Goal: Use online tool/utility: Utilize a website feature to perform a specific function

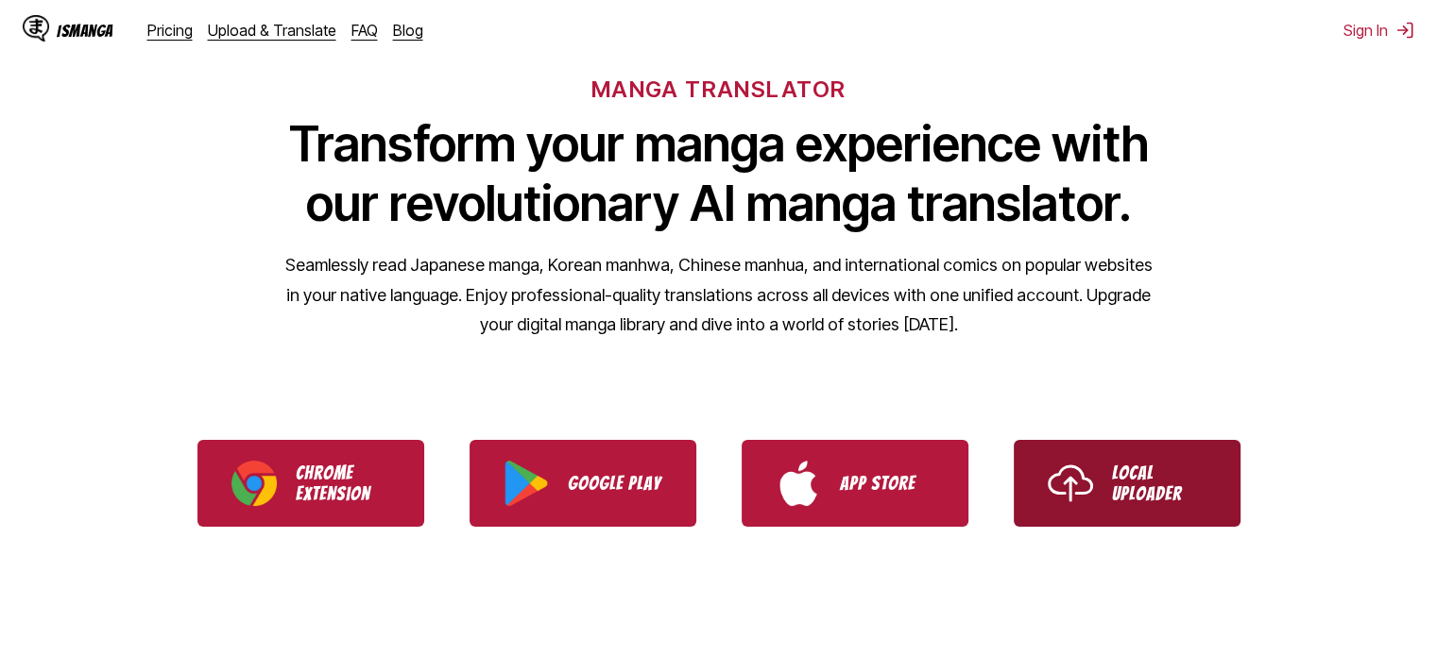
click at [1161, 519] on link "Local Uploader" at bounding box center [1126, 483] width 227 height 87
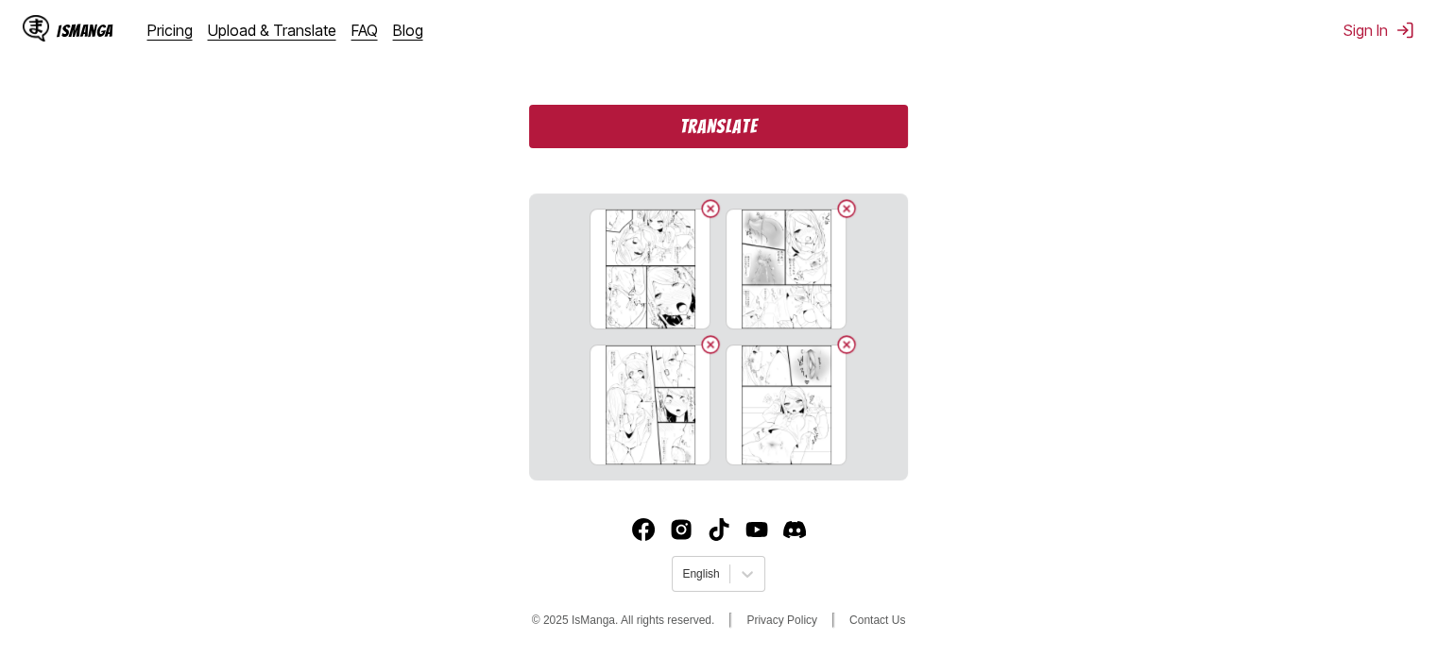
scroll to position [528, 0]
click at [764, 139] on button "Translate" at bounding box center [718, 127] width 378 height 43
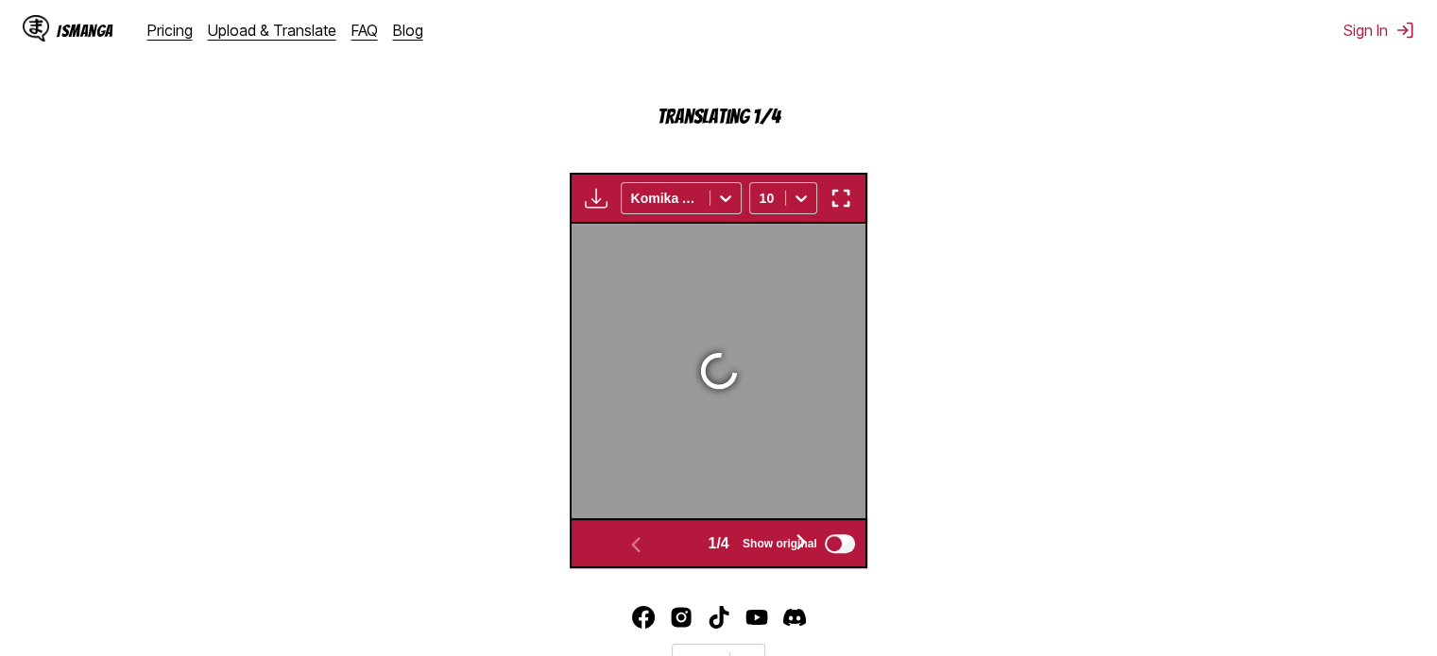
scroll to position [580, 0]
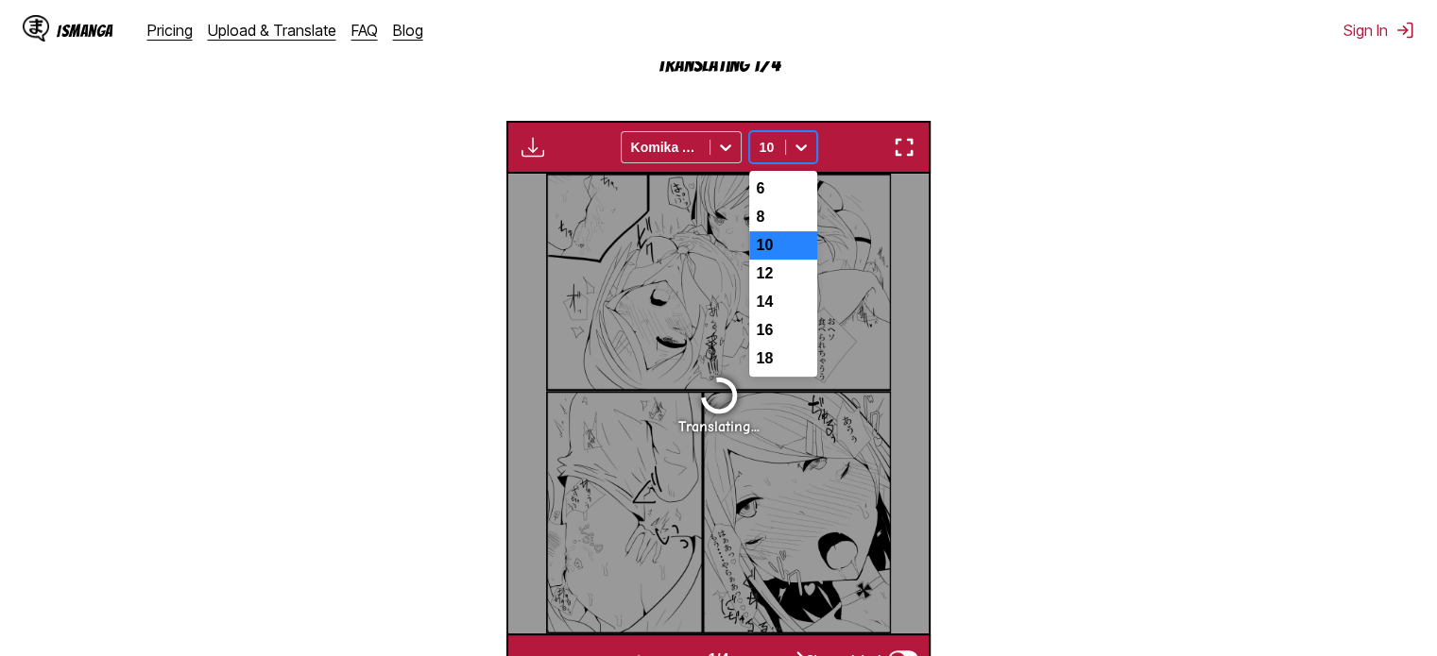
click at [792, 145] on icon at bounding box center [801, 147] width 19 height 19
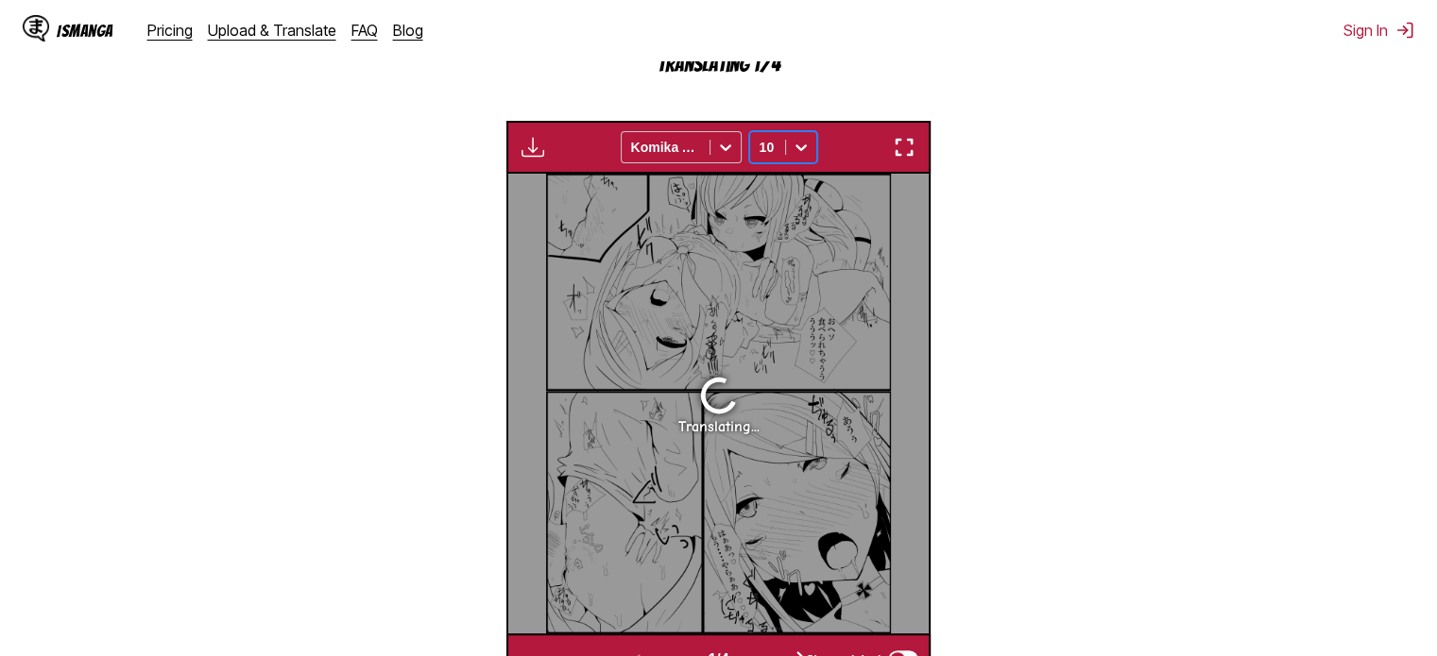
click at [792, 145] on icon at bounding box center [801, 147] width 19 height 19
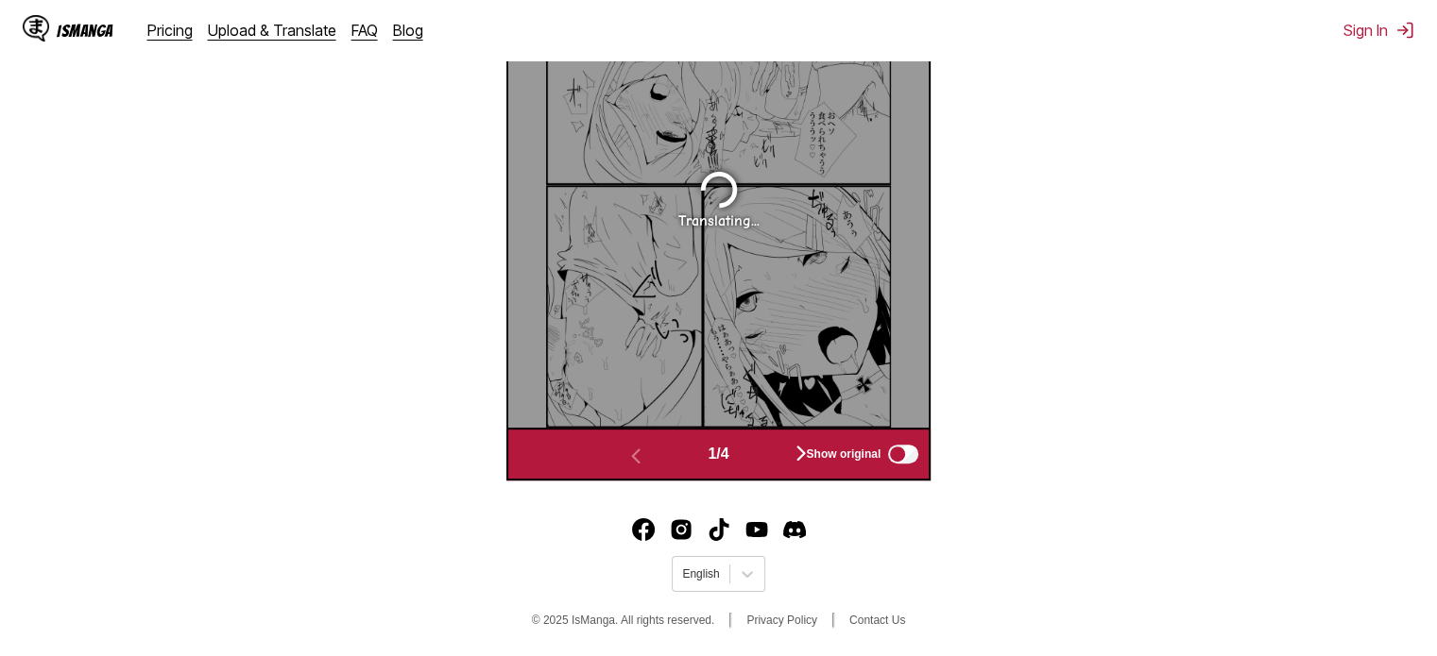
scroll to position [648, 0]
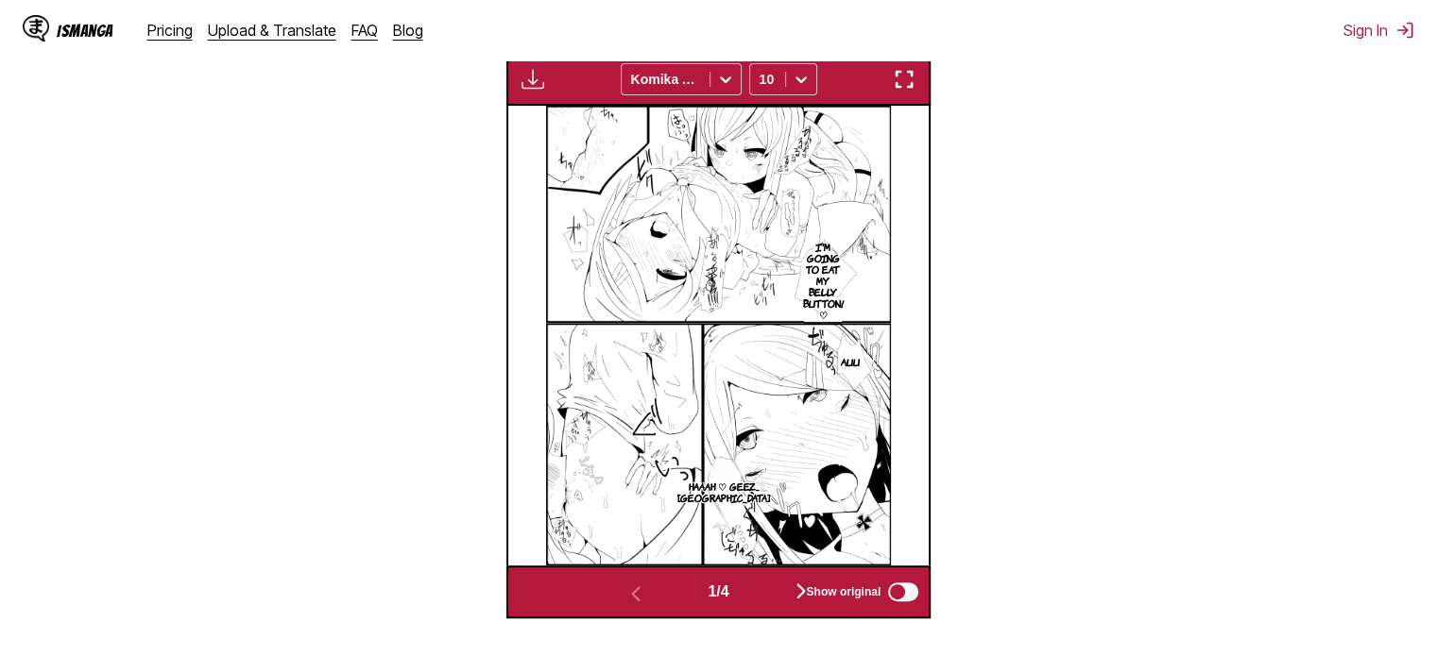
click at [910, 74] on img "button" at bounding box center [904, 79] width 23 height 23
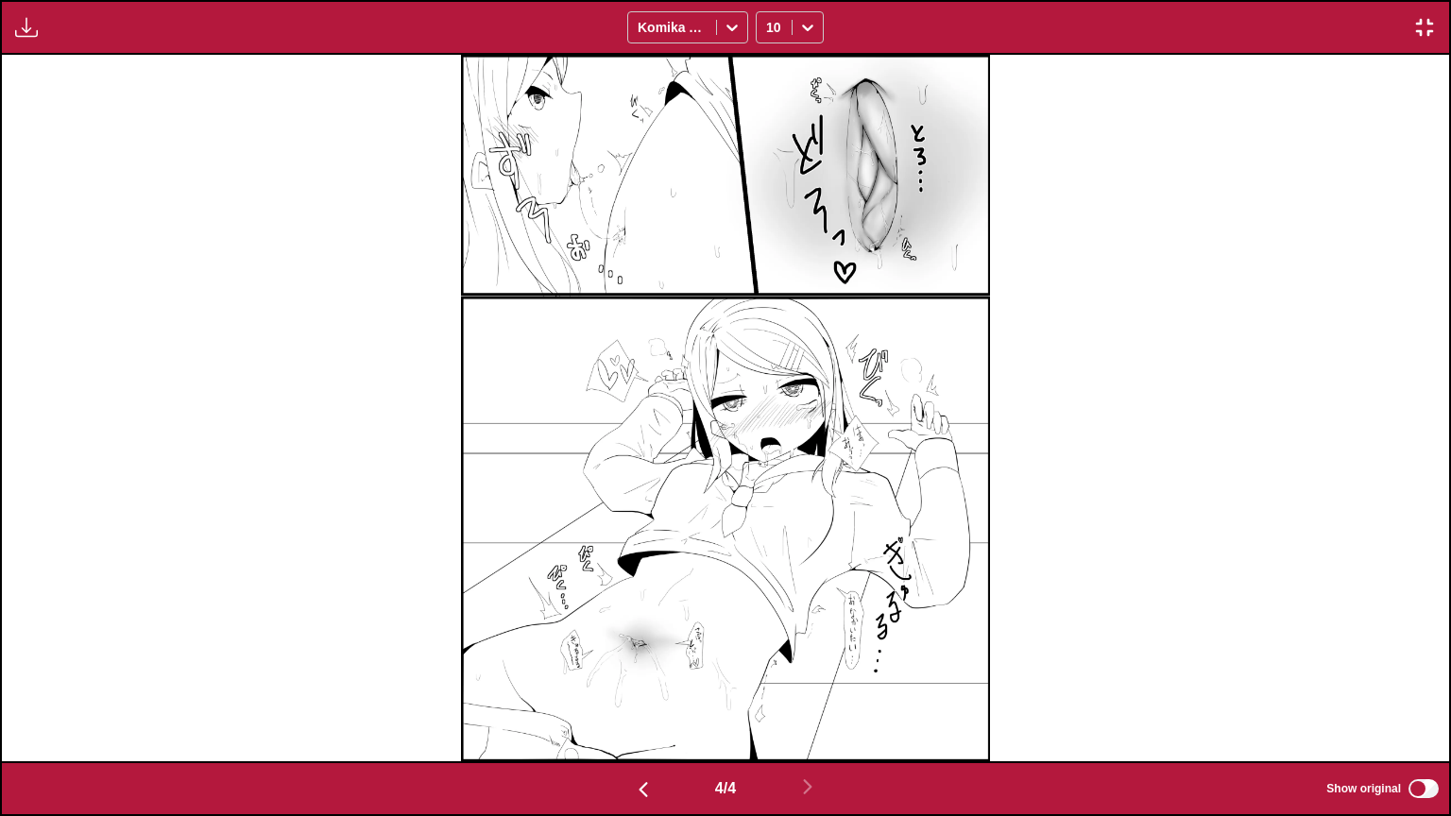
scroll to position [0, 2895]
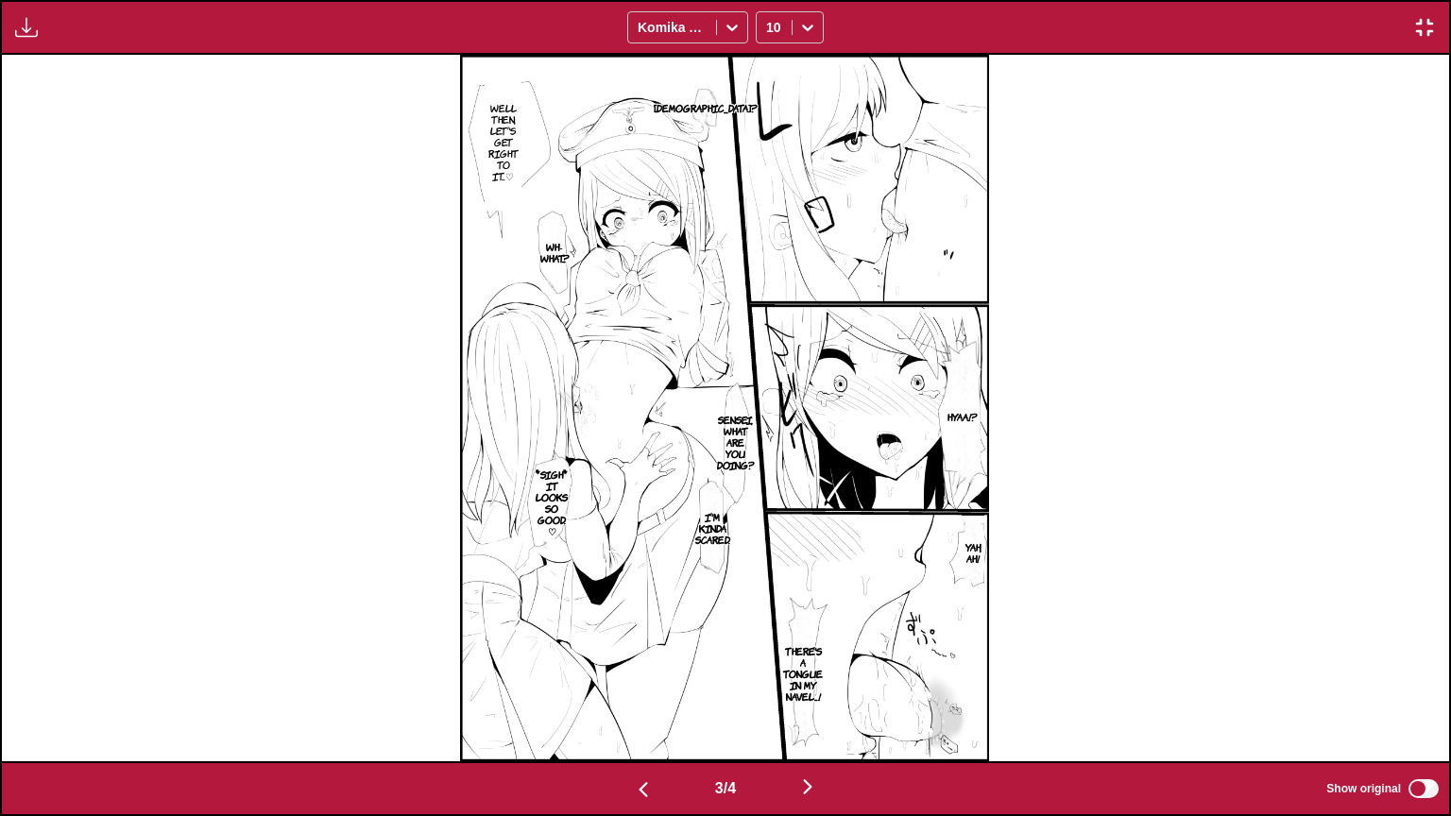
click at [1435, 33] on img "button" at bounding box center [1424, 27] width 23 height 23
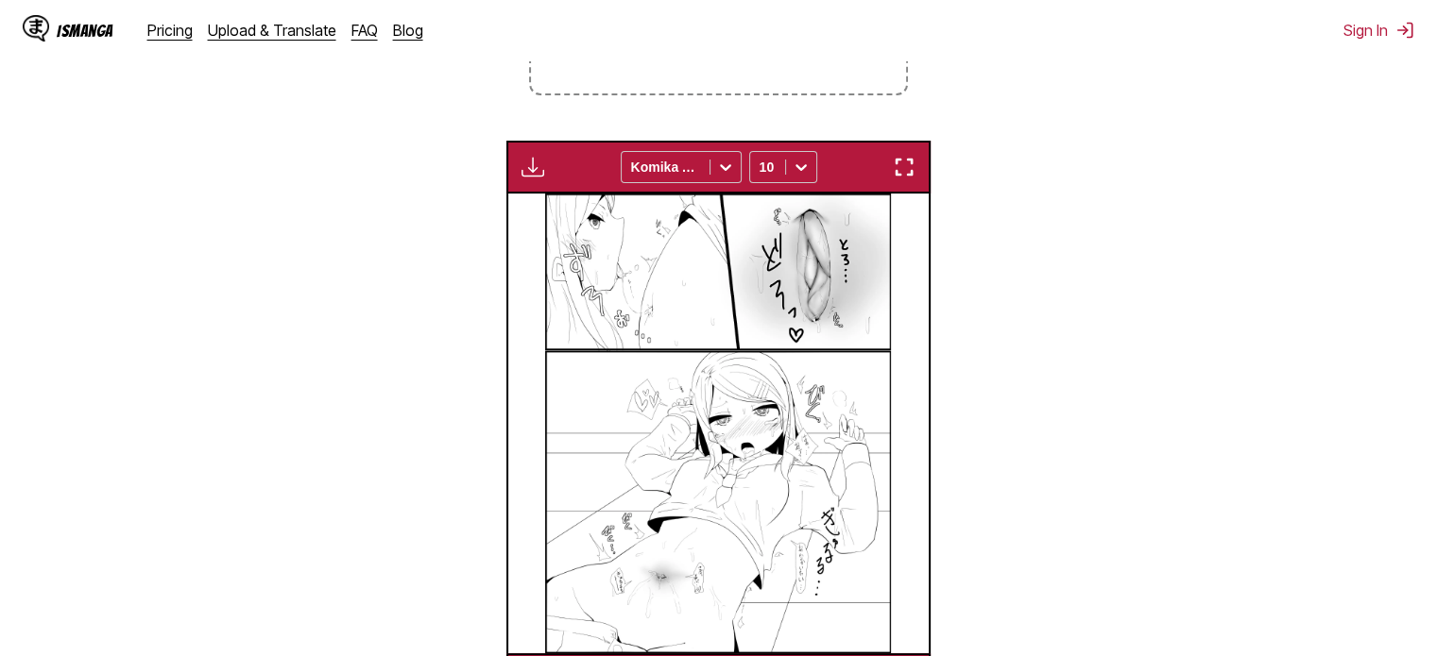
scroll to position [0, 843]
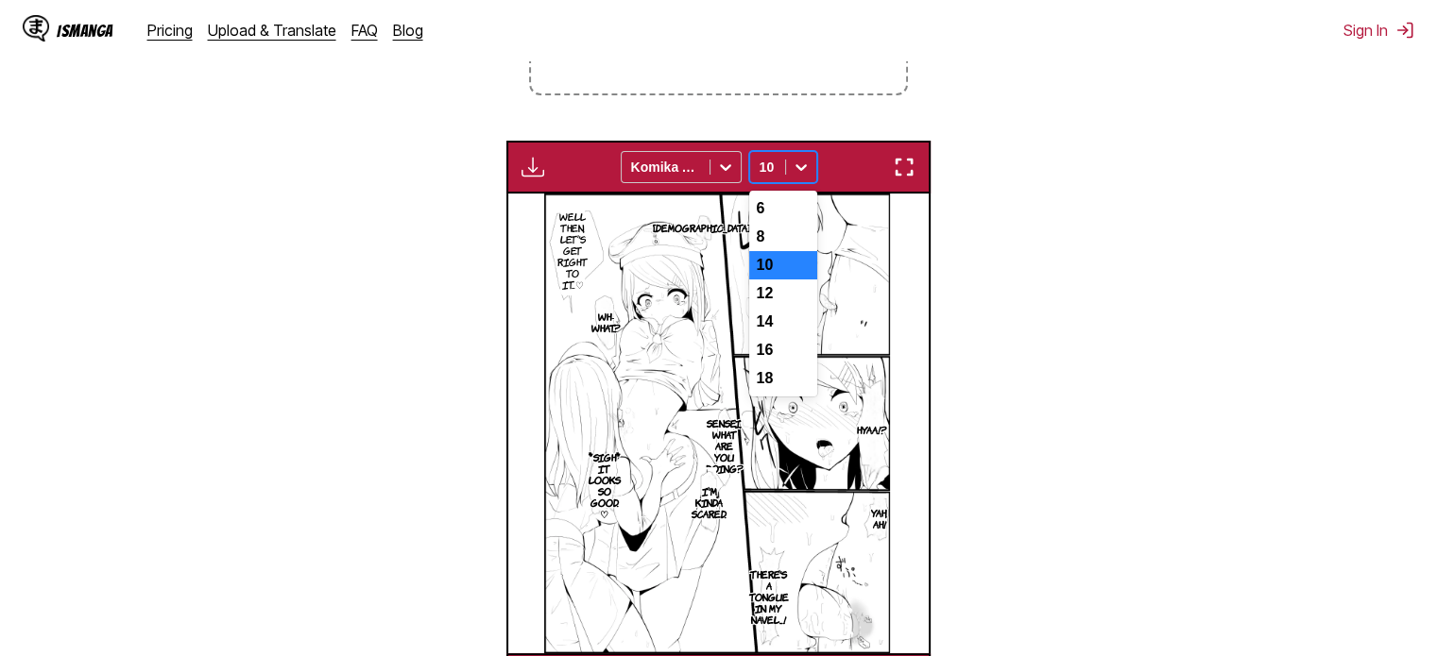
click at [793, 175] on icon at bounding box center [801, 167] width 19 height 19
click at [775, 251] on div "8" at bounding box center [783, 237] width 68 height 28
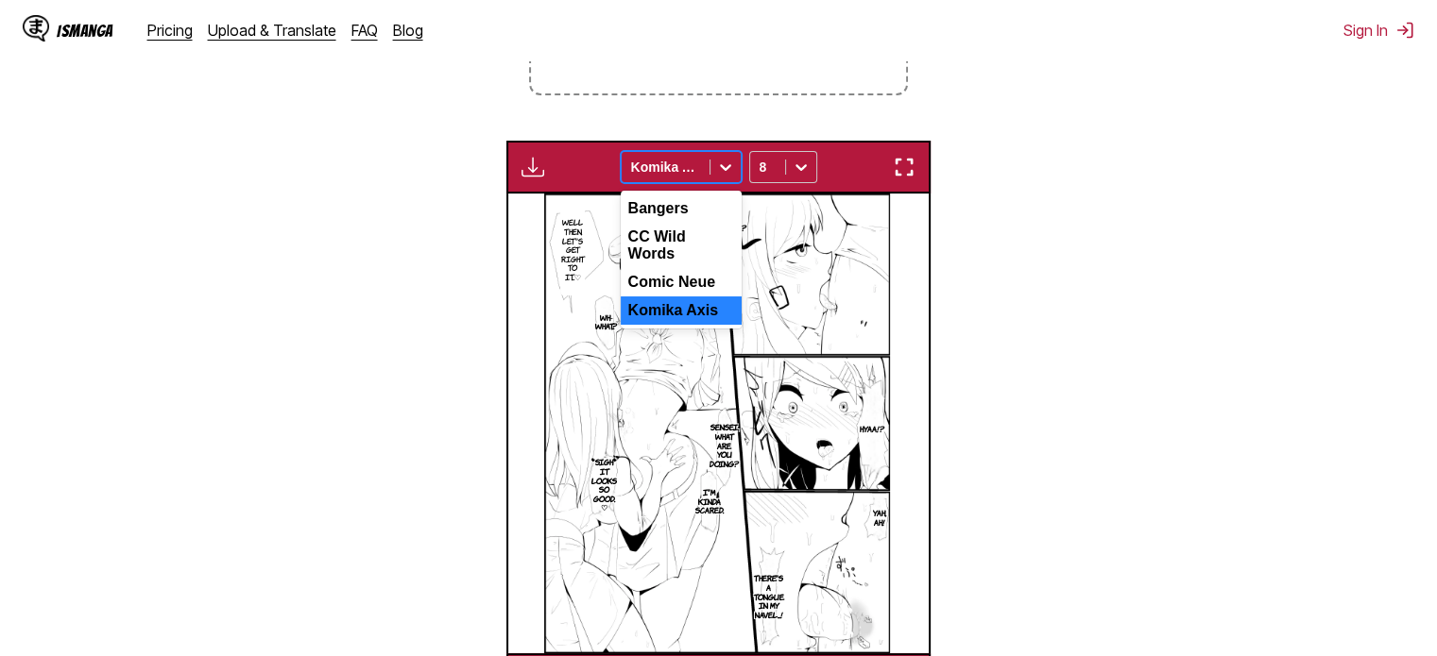
click at [718, 173] on icon at bounding box center [725, 167] width 19 height 19
click at [425, 281] on section "From Japanese To English Drop files here, or click to browse. Max file size: 5M…" at bounding box center [718, 257] width 1406 height 898
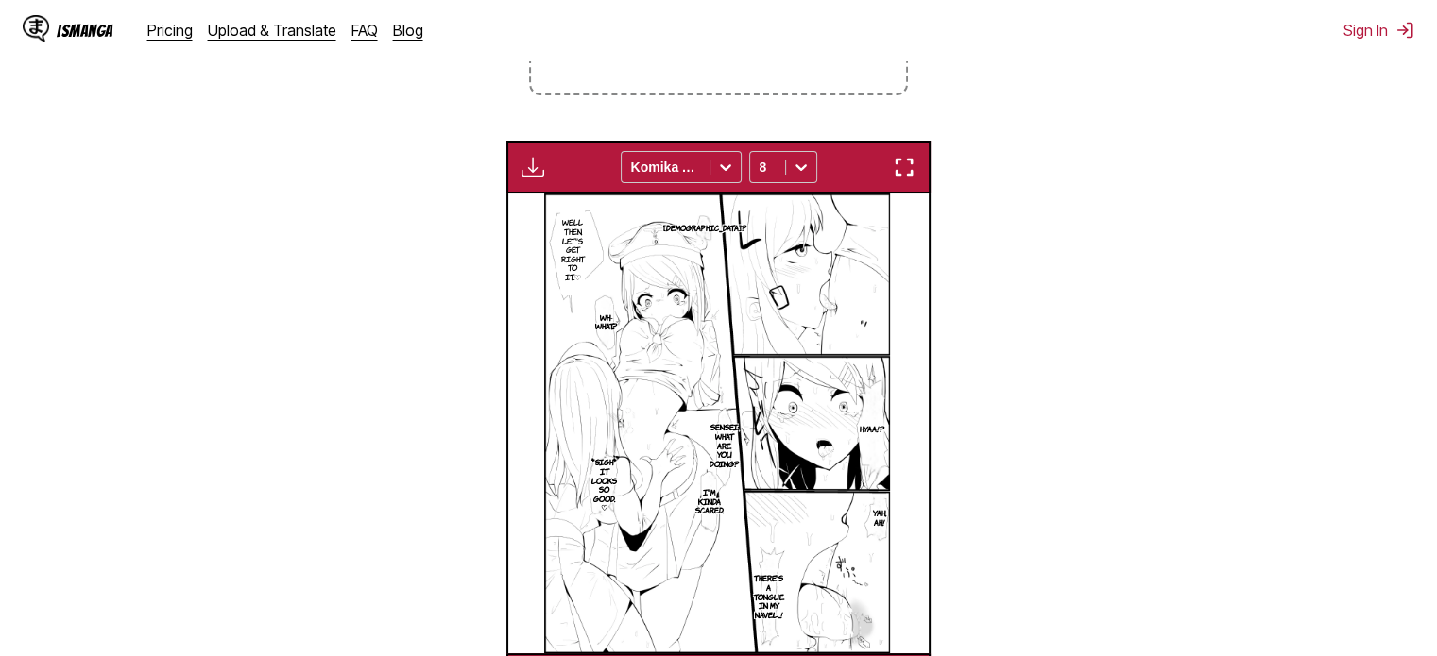
scroll to position [722, 0]
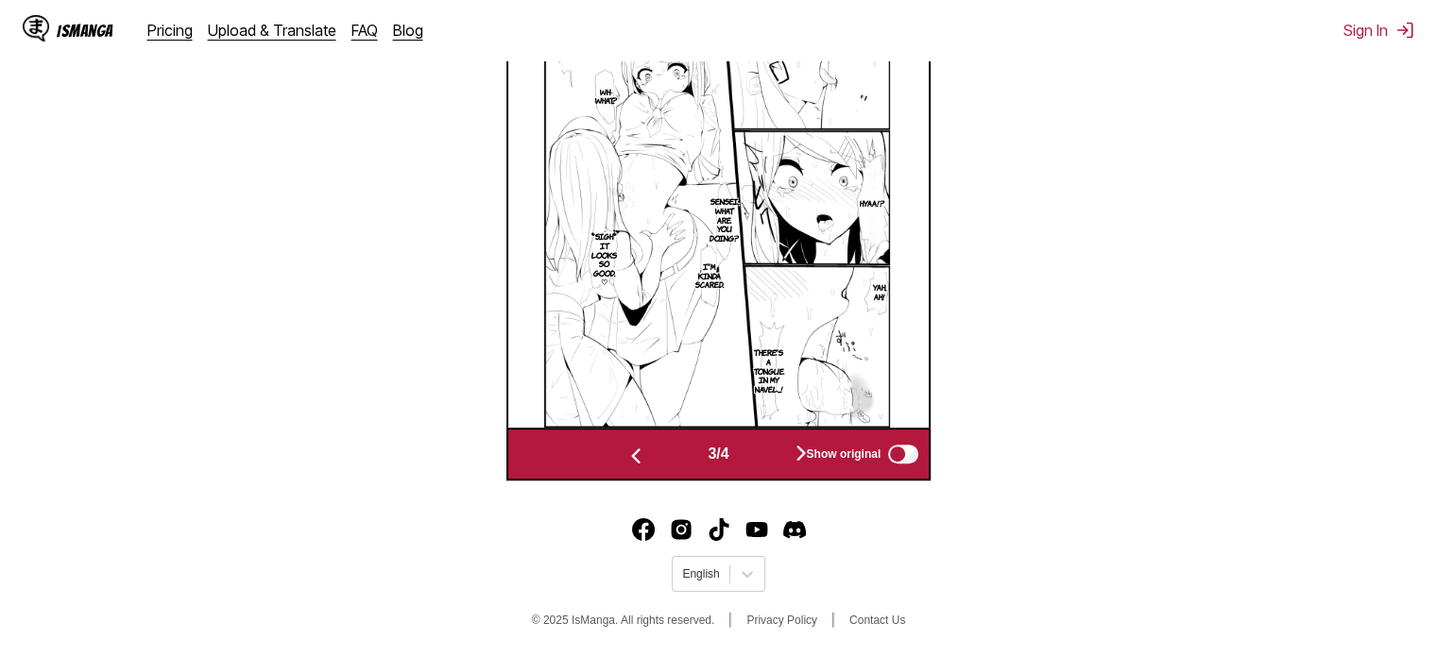
click at [635, 463] on img "button" at bounding box center [635, 456] width 23 height 23
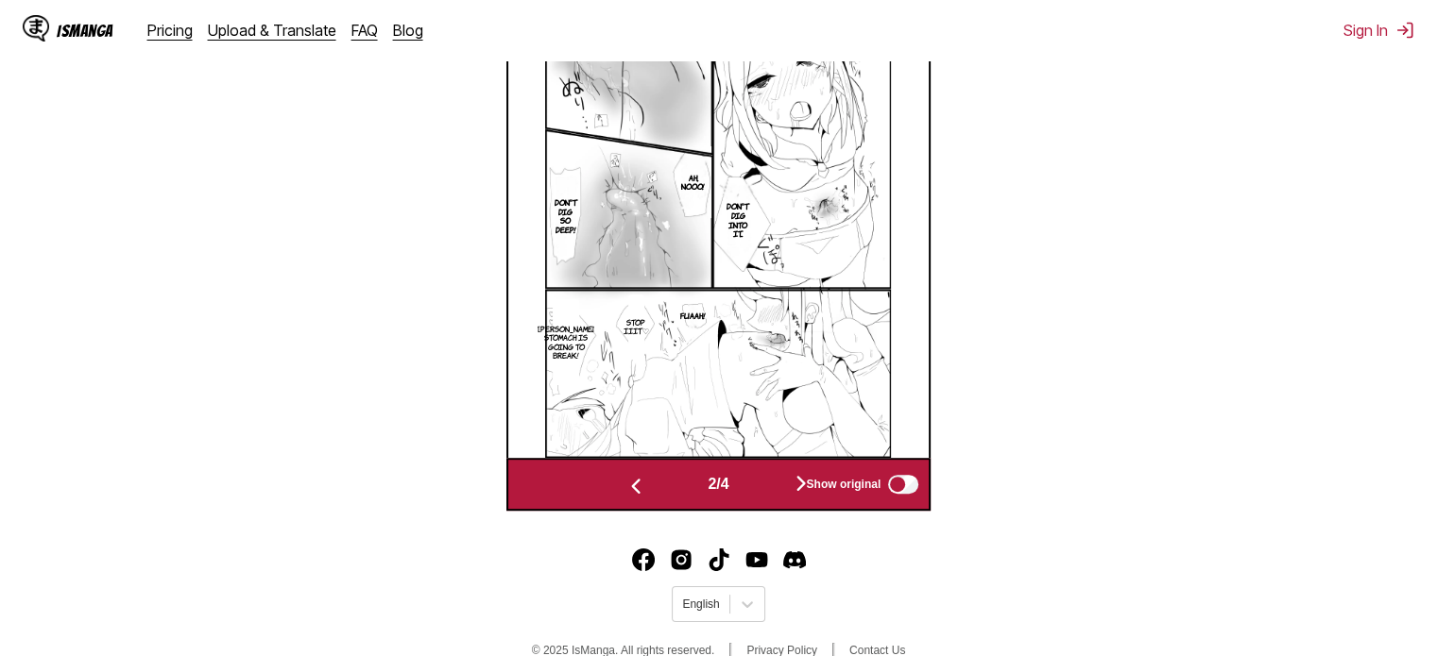
click at [635, 463] on div "2 / 4 Show original" at bounding box center [718, 484] width 424 height 53
click at [629, 491] on img "button" at bounding box center [635, 486] width 23 height 23
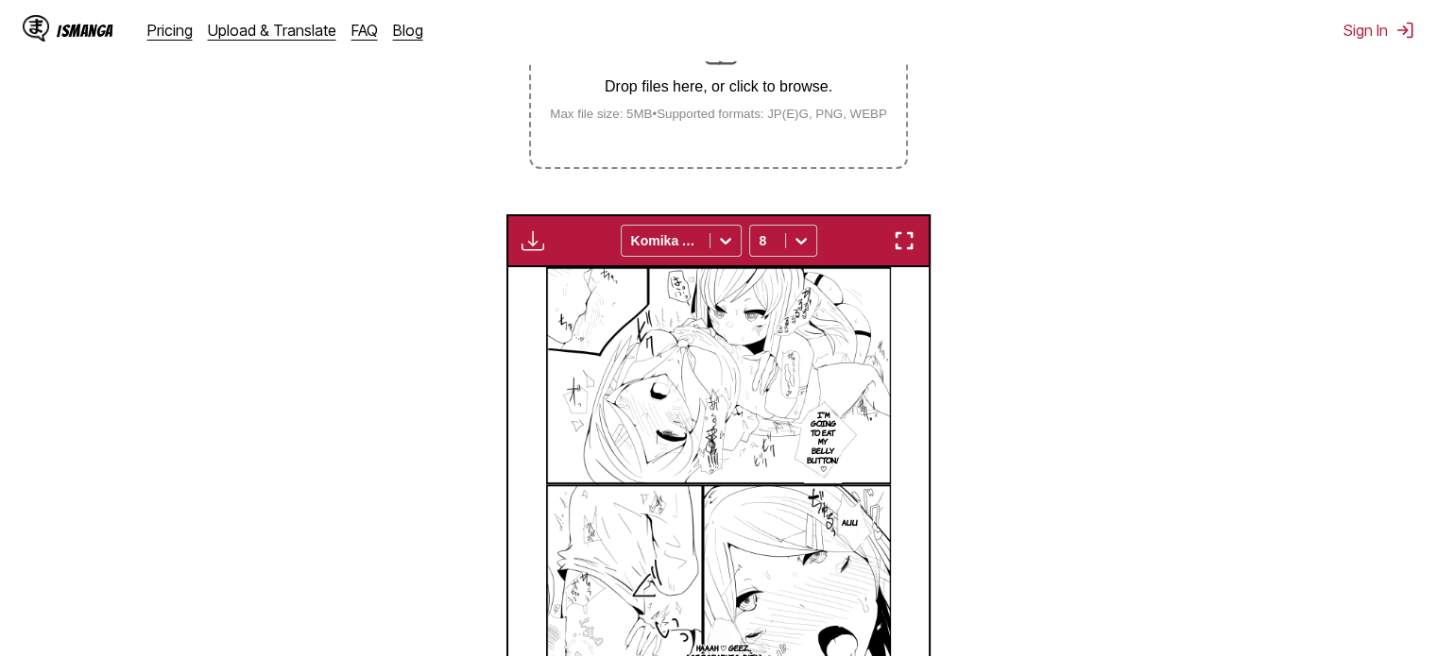
scroll to position [419, 0]
click at [529, 252] on img "button" at bounding box center [532, 241] width 23 height 23
click at [428, 332] on section "From Japanese To English Drop files here, or click to browse. Max file size: 5M…" at bounding box center [718, 331] width 1406 height 898
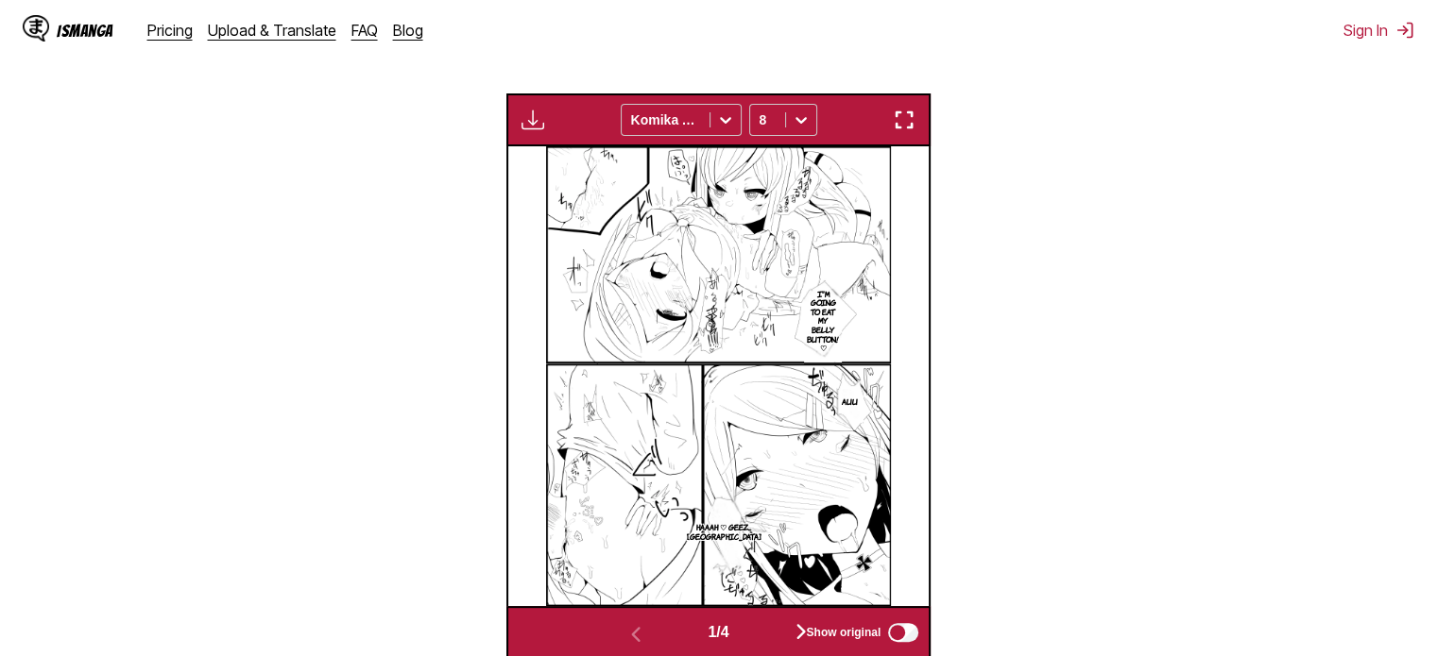
scroll to position [540, 0]
